Goal: Information Seeking & Learning: Learn about a topic

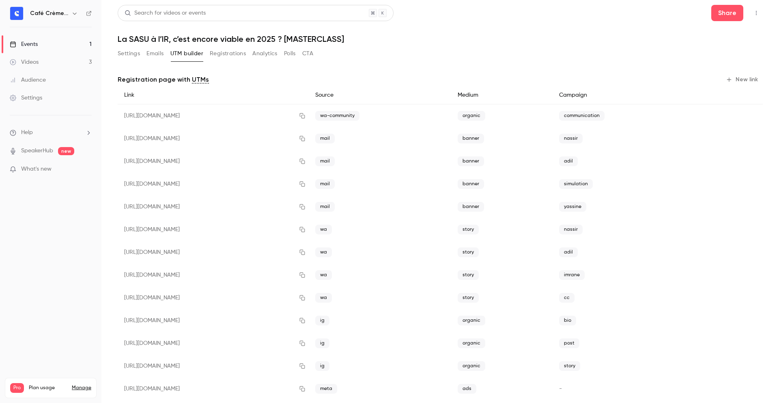
click at [48, 45] on link "Events 1" at bounding box center [50, 44] width 101 height 18
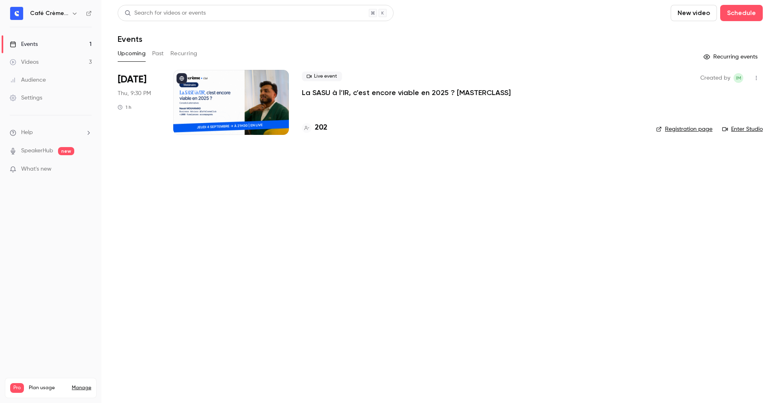
click at [386, 96] on p "La SASU à l’IR, c’est encore viable en 2025 ? [MASTERCLASS]" at bounding box center [406, 93] width 209 height 10
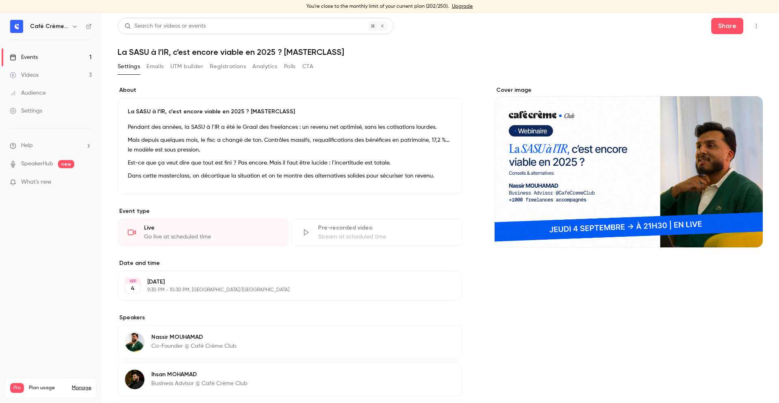
click at [179, 152] on p "Mais depuis quelques mois, le fisc a changé de ton. Contrôles massifs, requalif…" at bounding box center [290, 144] width 324 height 19
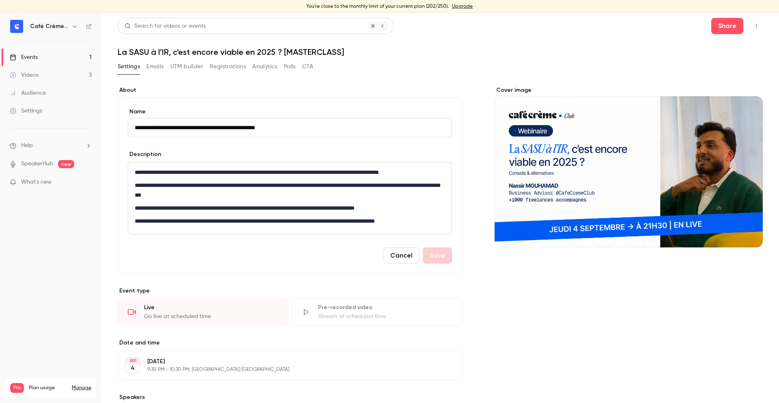
click at [229, 153] on div "Description" at bounding box center [290, 155] width 324 height 10
click at [401, 250] on button "Cancel" at bounding box center [402, 255] width 36 height 16
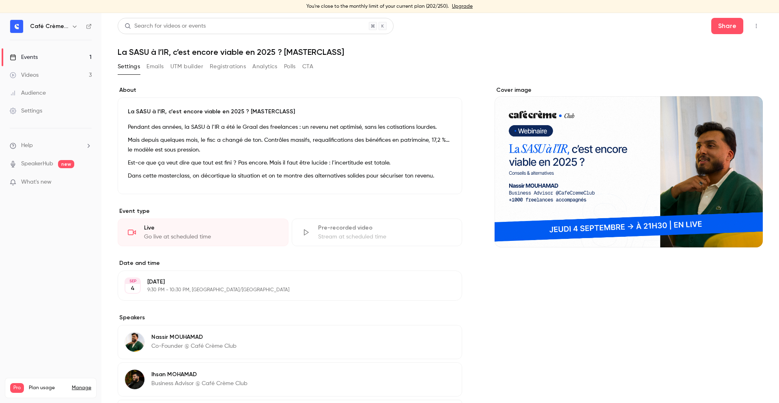
click at [423, 99] on div "La SASU à l’IR, c’est encore viable en 2025 ? [MASTERCLASS] Pendant des années,…" at bounding box center [290, 145] width 345 height 97
